Goal: Browse casually

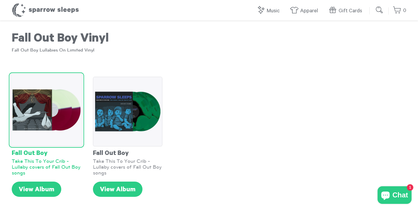
click at [33, 148] on div "Fall Out Boy" at bounding box center [46, 152] width 69 height 12
click at [33, 143] on img at bounding box center [46, 110] width 72 height 72
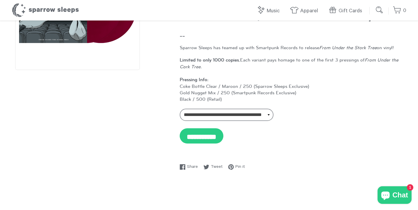
scroll to position [88, 0]
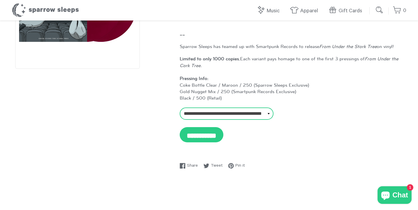
click at [221, 114] on select "**********" at bounding box center [226, 113] width 94 height 12
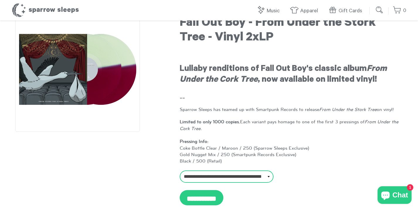
scroll to position [0, 0]
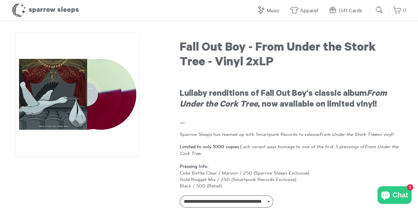
click at [71, 99] on img at bounding box center [77, 94] width 124 height 124
click at [50, 11] on h1 "Sparrow Sleeps" at bounding box center [45, 10] width 67 height 15
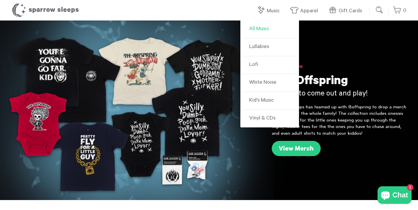
click at [260, 33] on link "All Music" at bounding box center [269, 29] width 53 height 18
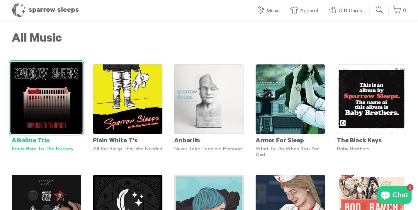
click at [42, 110] on img at bounding box center [46, 98] width 72 height 72
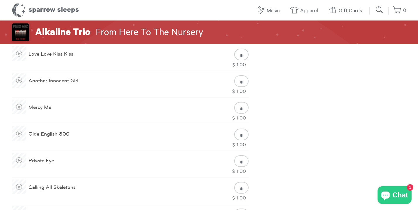
scroll to position [328, 0]
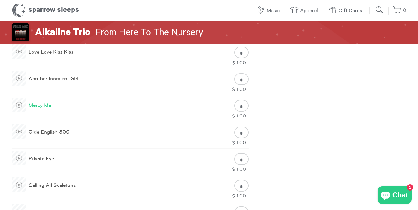
click at [20, 105] on span at bounding box center [19, 105] width 15 height 15
click at [18, 105] on span at bounding box center [19, 105] width 6 height 6
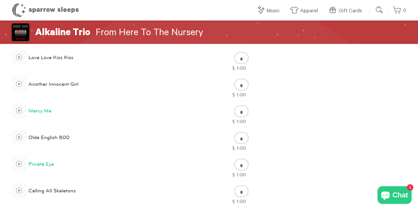
click at [20, 163] on span at bounding box center [19, 163] width 15 height 15
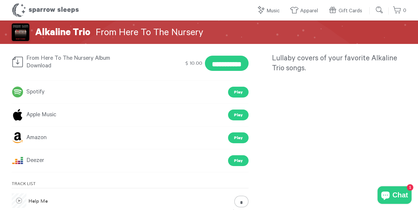
scroll to position [138, 0]
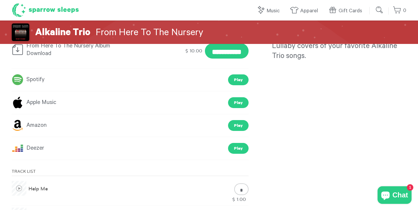
click at [33, 9] on h1 "Sparrow Sleeps" at bounding box center [45, 10] width 67 height 15
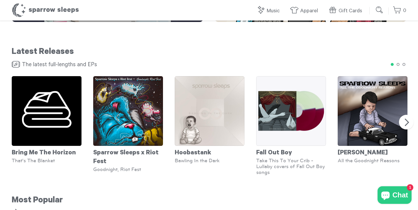
scroll to position [356, 0]
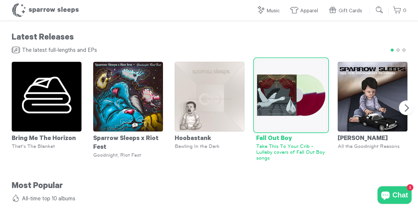
click at [278, 99] on img at bounding box center [290, 95] width 73 height 73
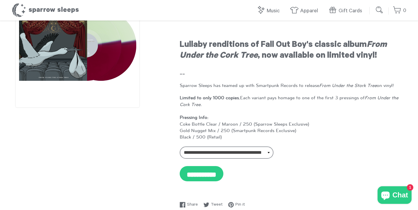
scroll to position [42, 0]
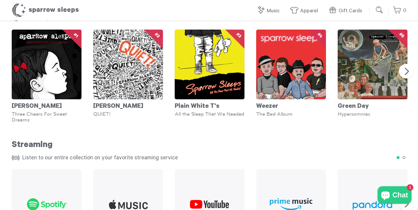
scroll to position [710, 0]
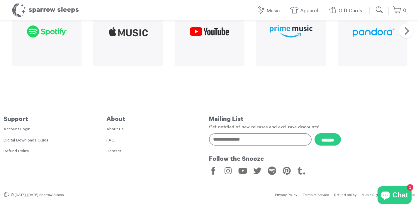
click at [108, 128] on link "About Us" at bounding box center [114, 129] width 17 height 5
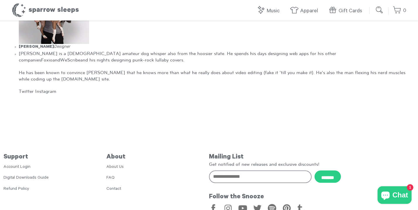
scroll to position [272, 0]
